Goal: Information Seeking & Learning: Learn about a topic

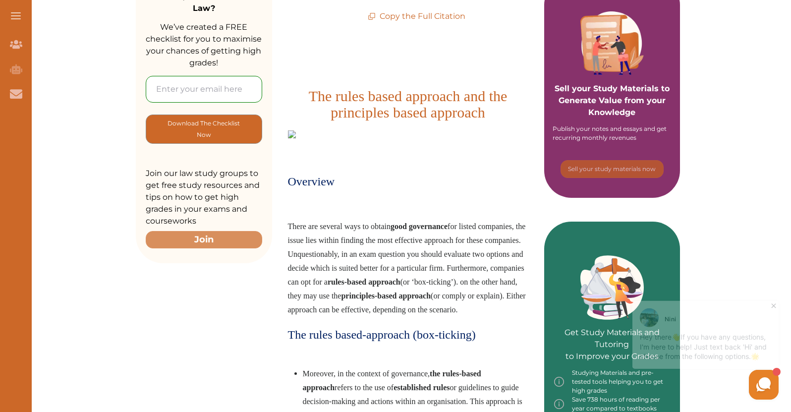
scroll to position [198, 0]
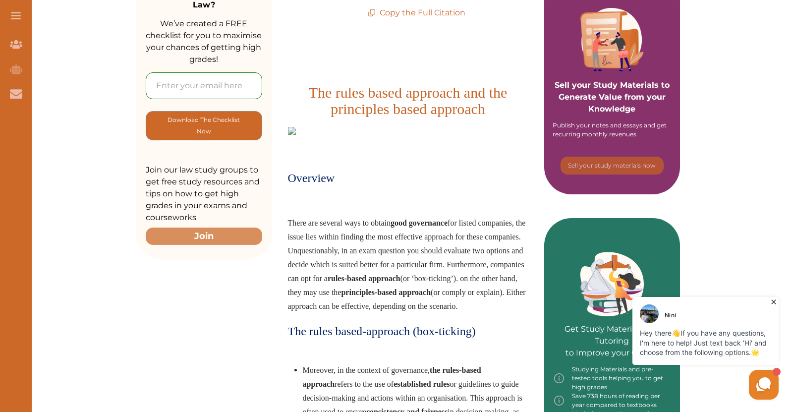
click at [775, 302] on icon at bounding box center [773, 302] width 4 height 4
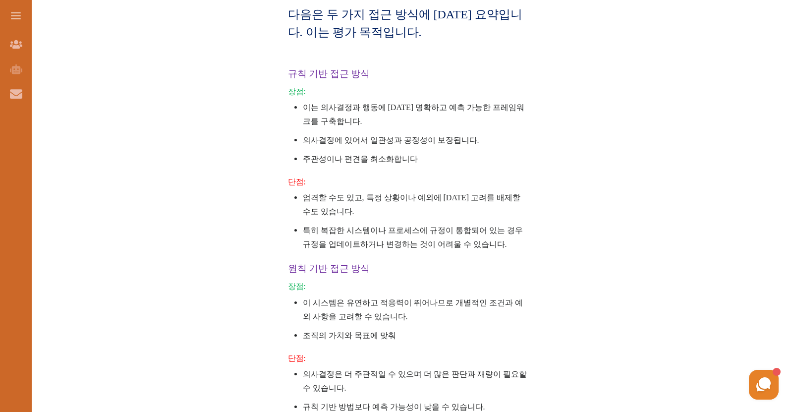
scroll to position [1116, 0]
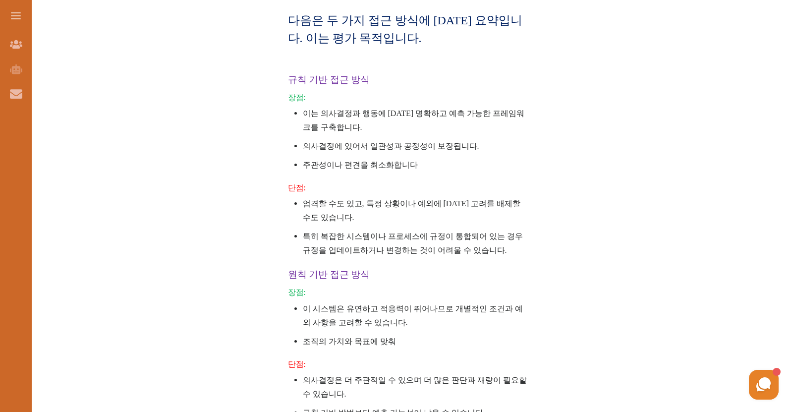
drag, startPoint x: 287, startPoint y: 59, endPoint x: 387, endPoint y: 78, distance: 100.8
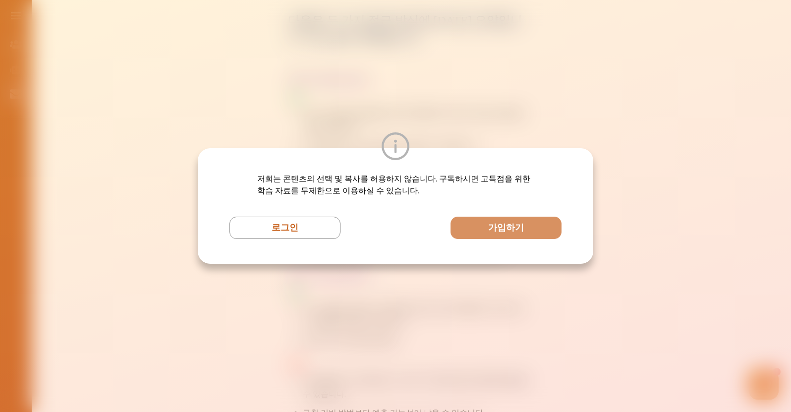
click at [418, 130] on div "저희는 콘텐츠의 선택 및 복사를 허용하지 않습니다. 구독하시면 고득점을 위한 학습 자료를 무제한으로 이용하실 수 있습니다. 로그인 가입하기" at bounding box center [395, 206] width 791 height 412
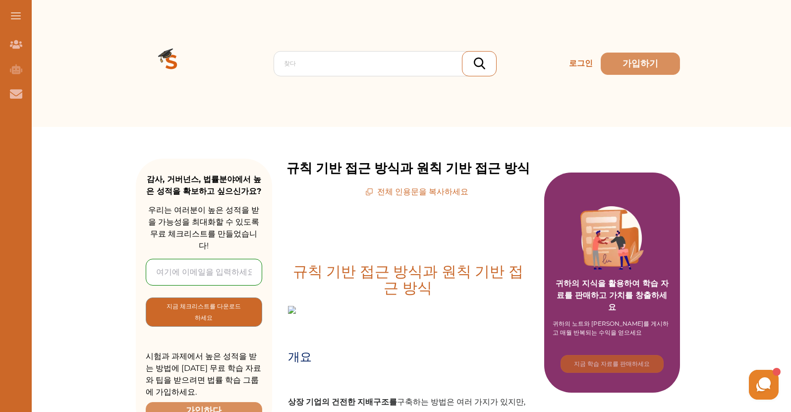
scroll to position [0, 0]
